Goal: Navigation & Orientation: Find specific page/section

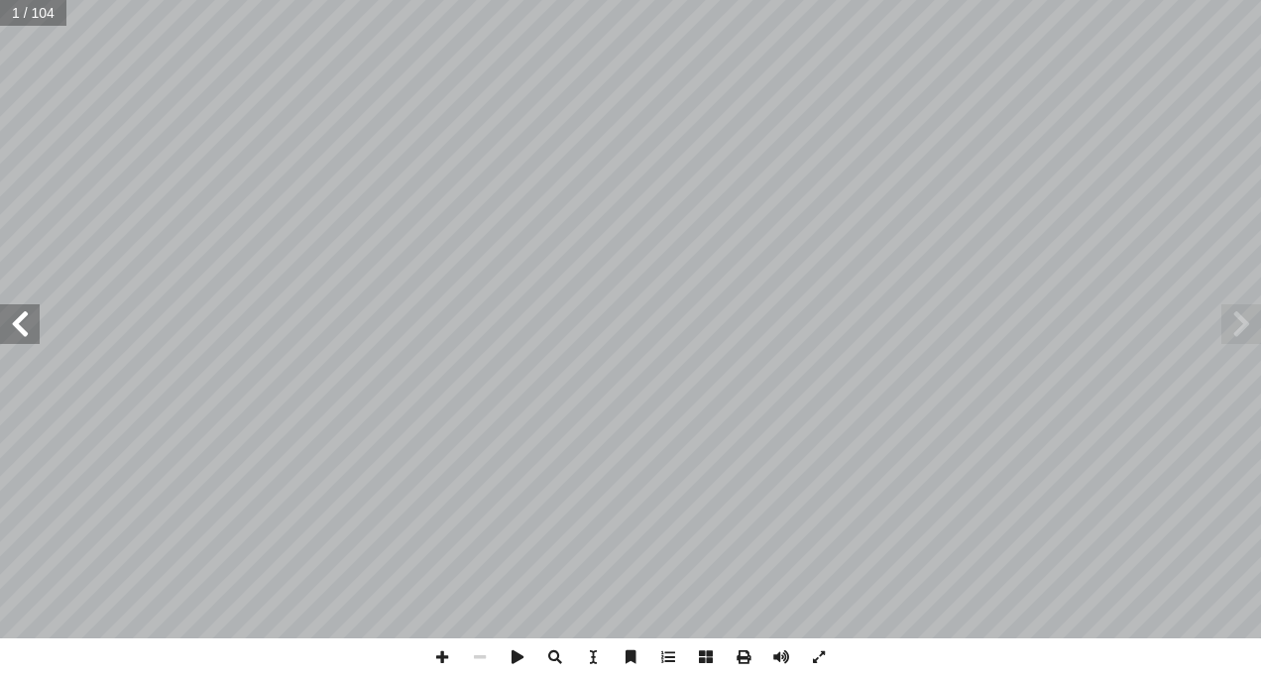
click at [21, 317] on span at bounding box center [20, 324] width 40 height 40
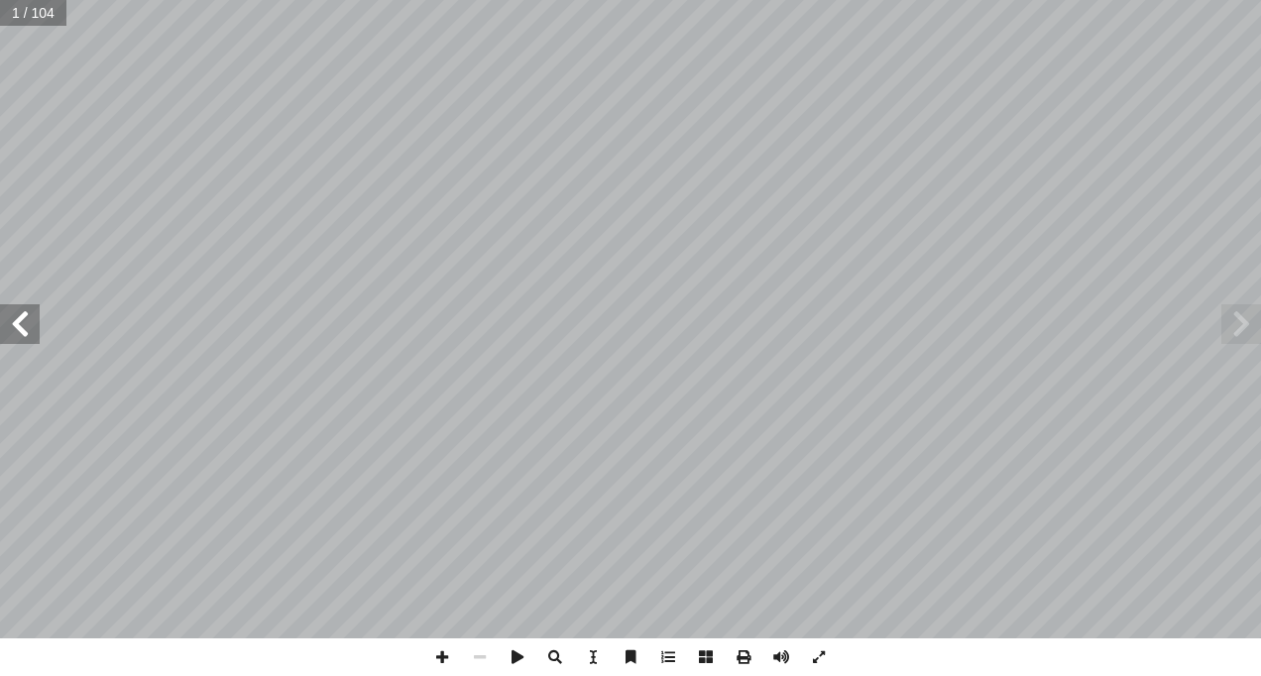
click at [21, 317] on span at bounding box center [20, 324] width 40 height 40
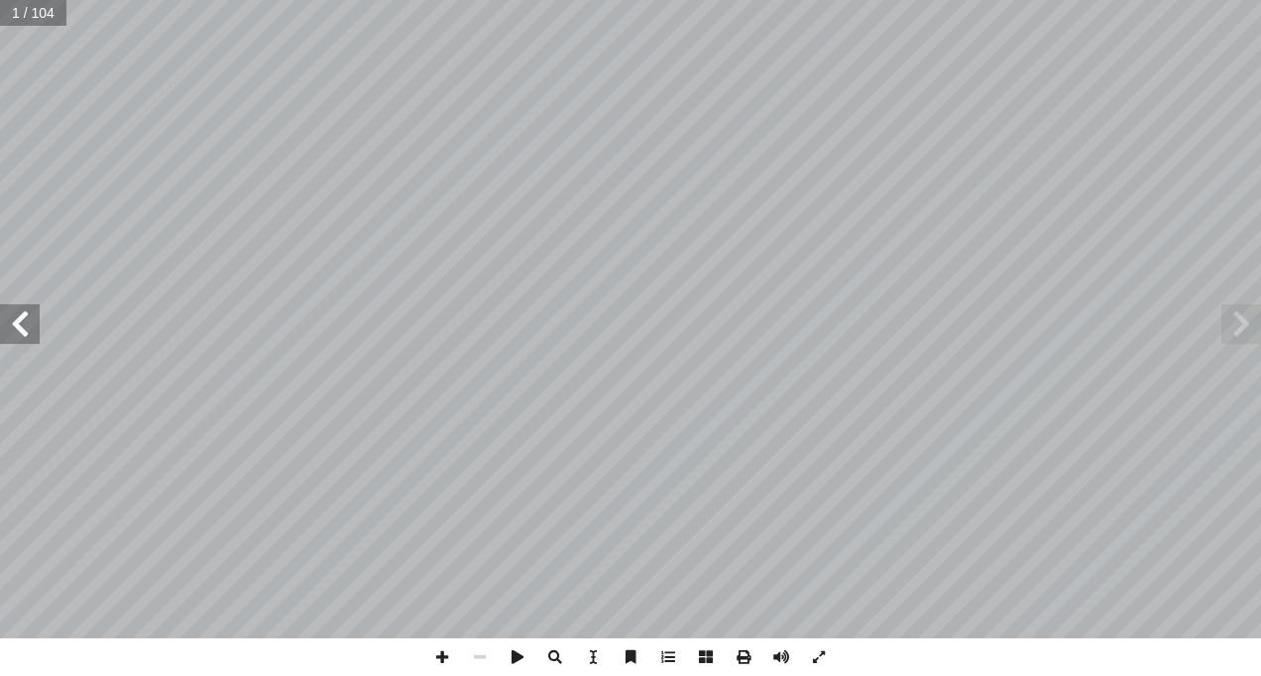
click at [21, 317] on span at bounding box center [20, 324] width 40 height 40
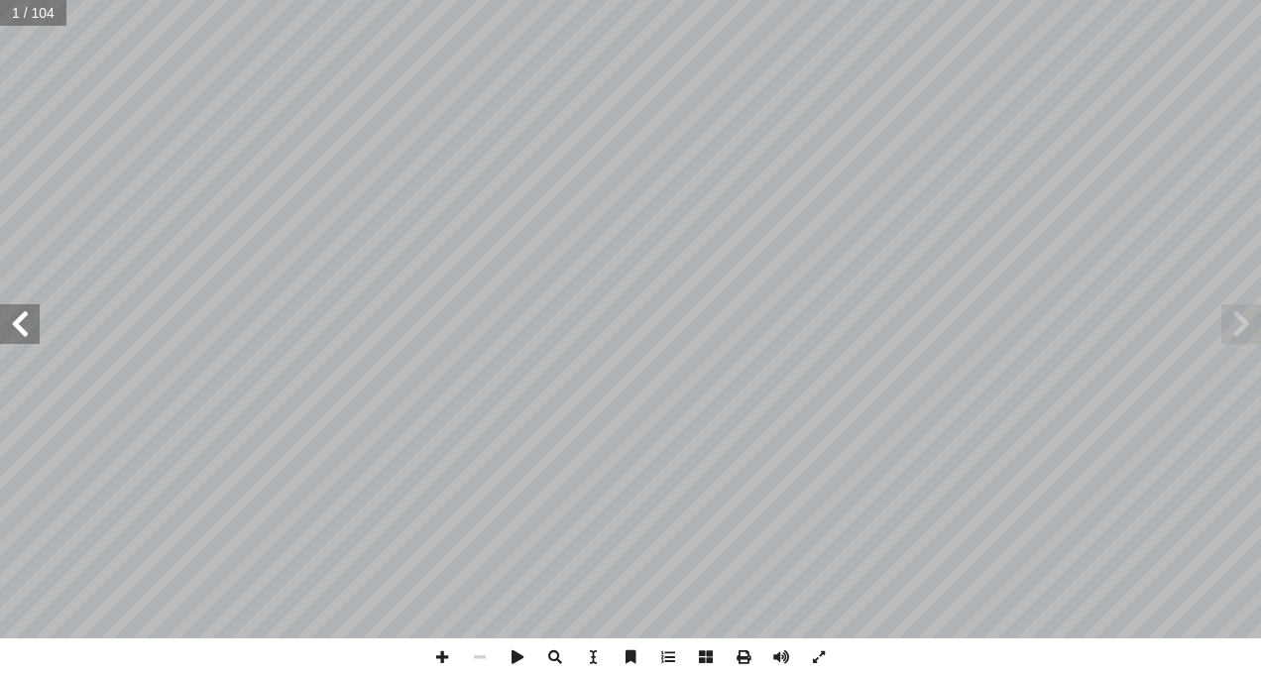
click at [21, 317] on span at bounding box center [20, 324] width 40 height 40
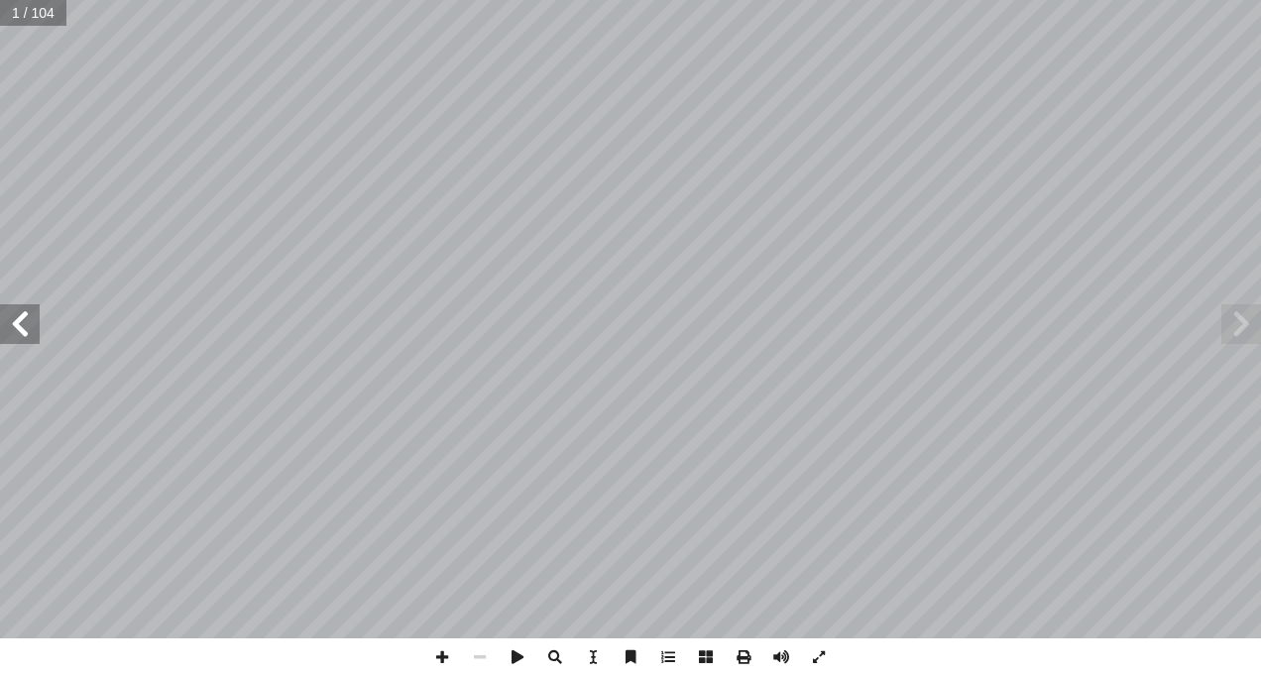
click at [21, 317] on span at bounding box center [20, 324] width 40 height 40
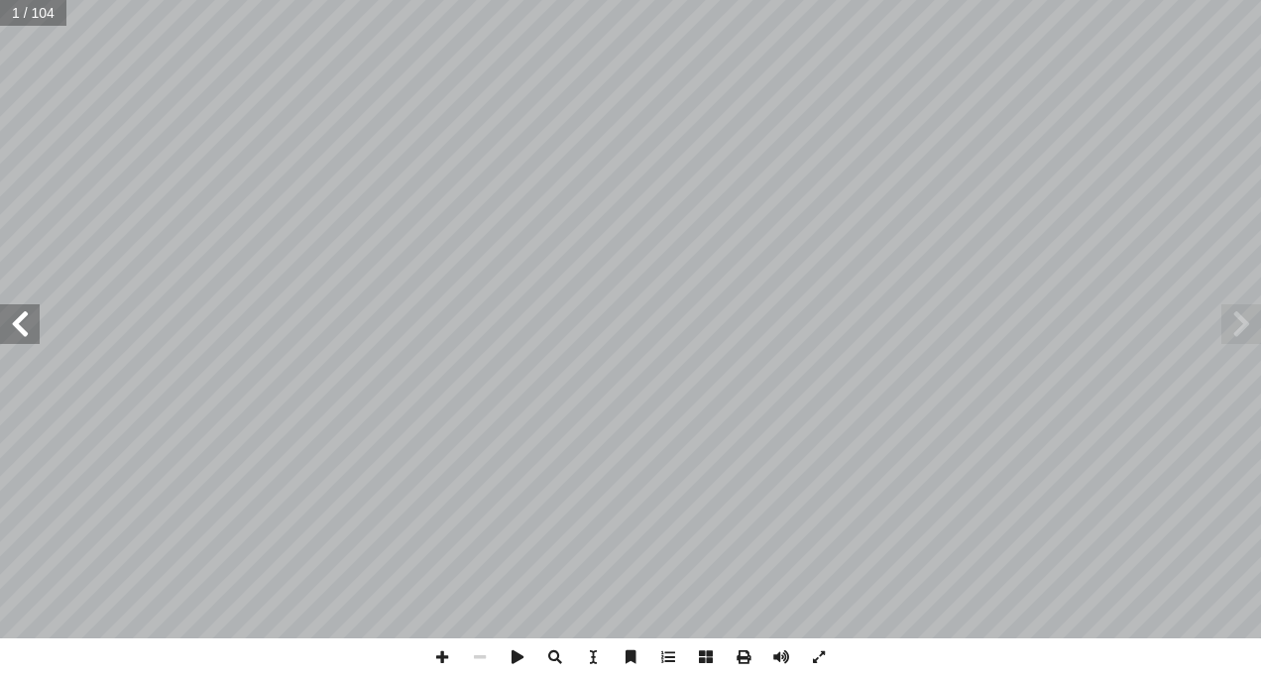
click at [21, 317] on span at bounding box center [20, 324] width 40 height 40
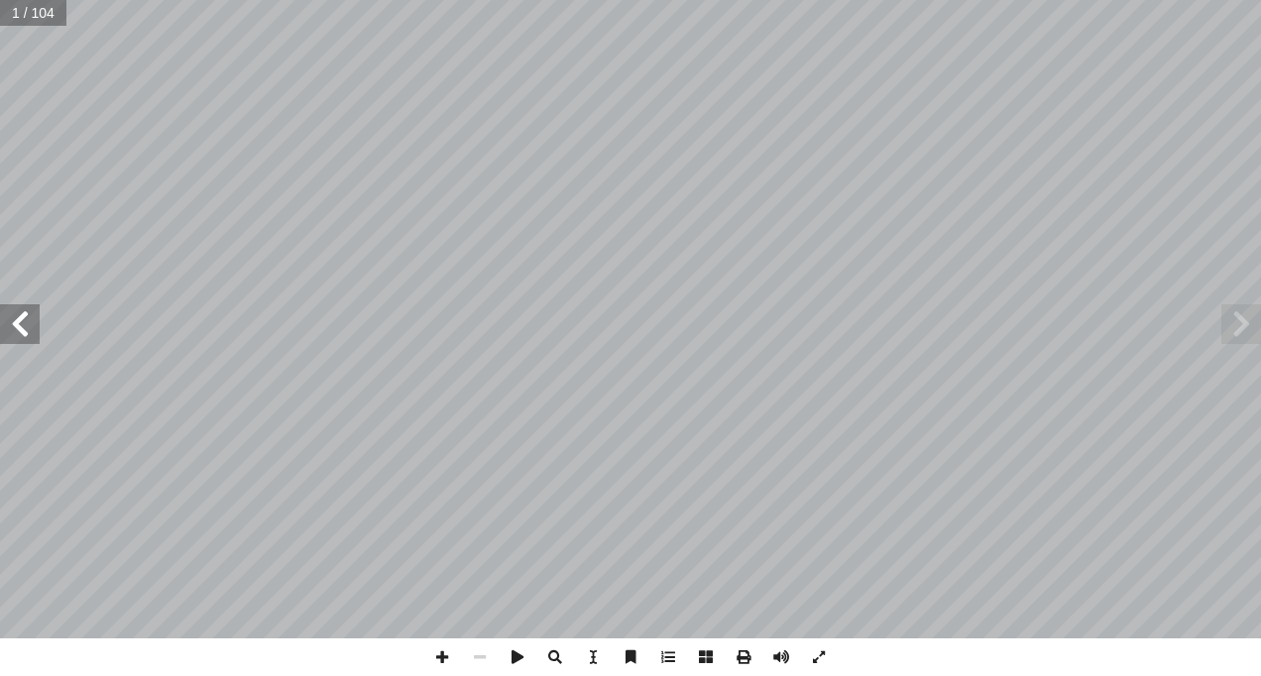
click at [21, 317] on span at bounding box center [20, 324] width 40 height 40
click at [1232, 328] on span at bounding box center [1242, 324] width 40 height 40
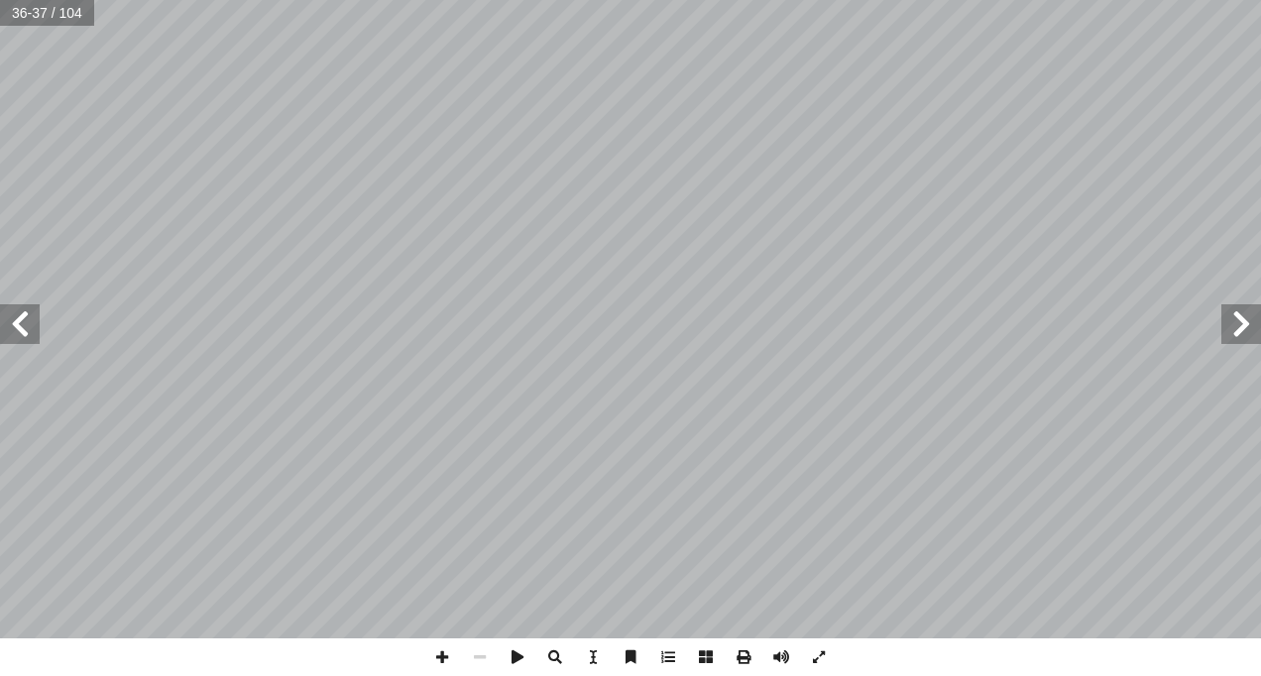
click at [1232, 328] on span at bounding box center [1242, 324] width 40 height 40
click at [31, 332] on span at bounding box center [20, 324] width 40 height 40
click at [1245, 327] on span at bounding box center [1242, 324] width 40 height 40
click at [19, 331] on span at bounding box center [20, 324] width 40 height 40
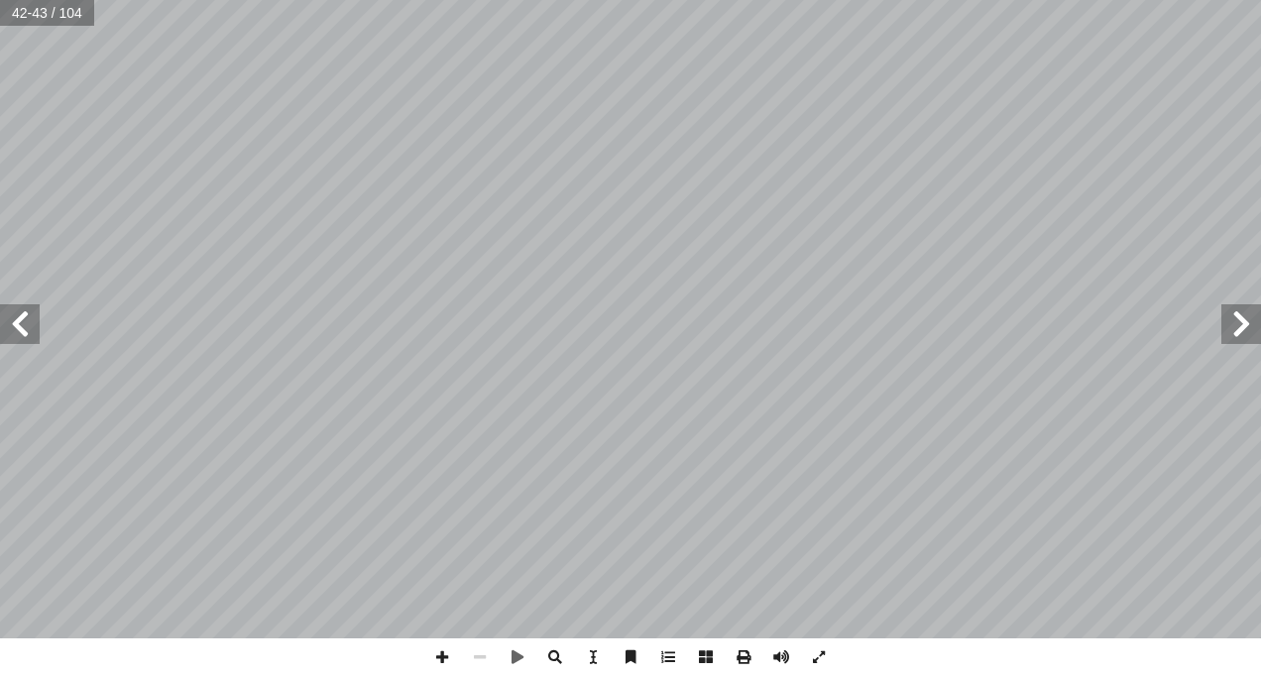
click at [1234, 332] on span at bounding box center [1242, 324] width 40 height 40
click at [15, 318] on span at bounding box center [20, 324] width 40 height 40
click at [1253, 336] on span at bounding box center [1242, 324] width 40 height 40
click at [438, 657] on span at bounding box center [442, 658] width 38 height 38
